Goal: Check status: Check status

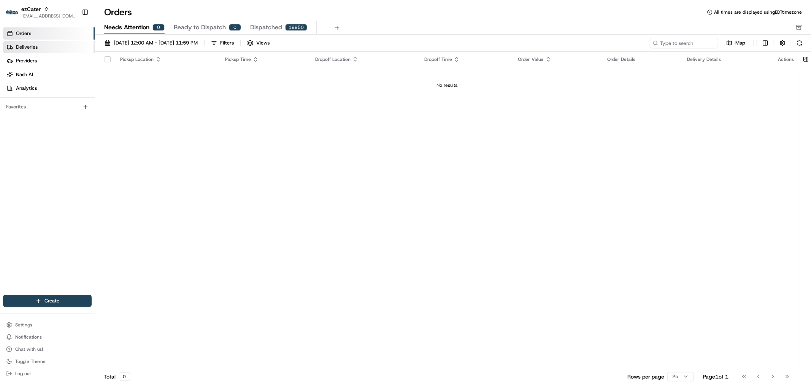
drag, startPoint x: 0, startPoint y: 0, endPoint x: 30, endPoint y: 42, distance: 51.3
click at [30, 42] on link "Deliveries" at bounding box center [49, 47] width 92 height 12
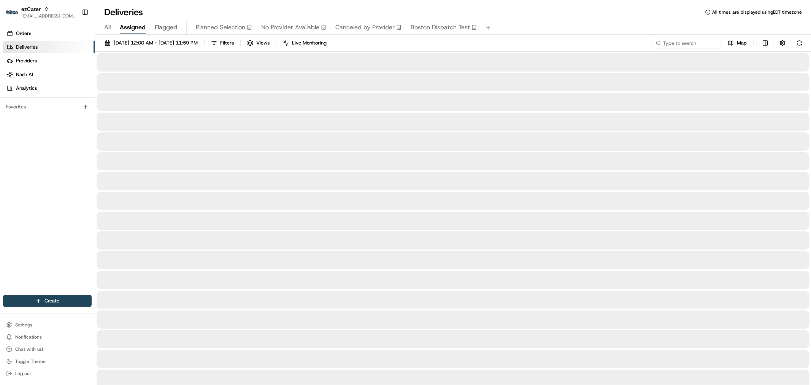
click at [599, 20] on div "All Assigned Flagged Planned Selection No Provider Available Canceled by Provid…" at bounding box center [453, 26] width 716 height 16
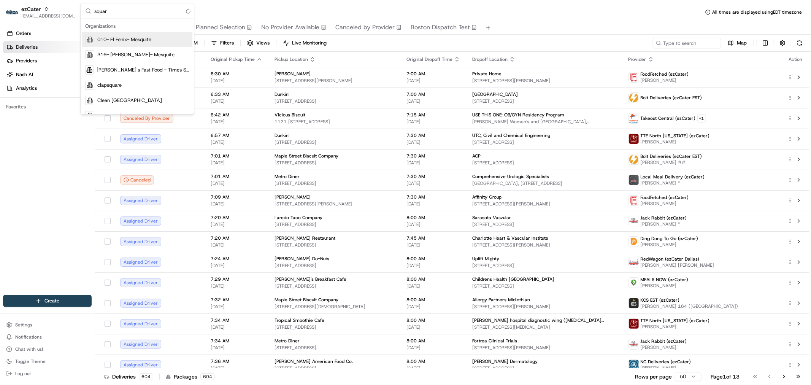
type input "square"
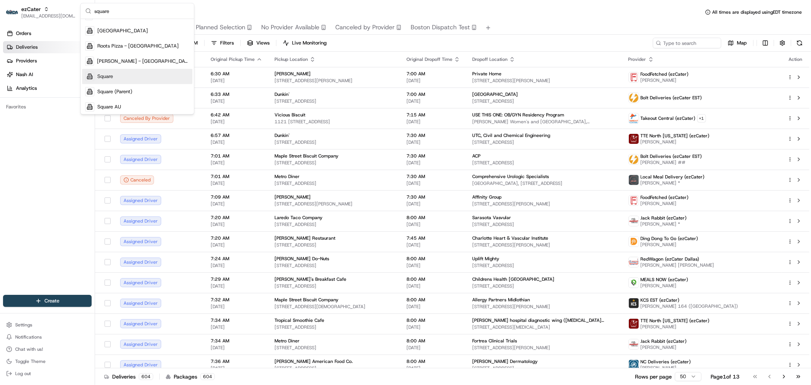
scroll to position [115, 0]
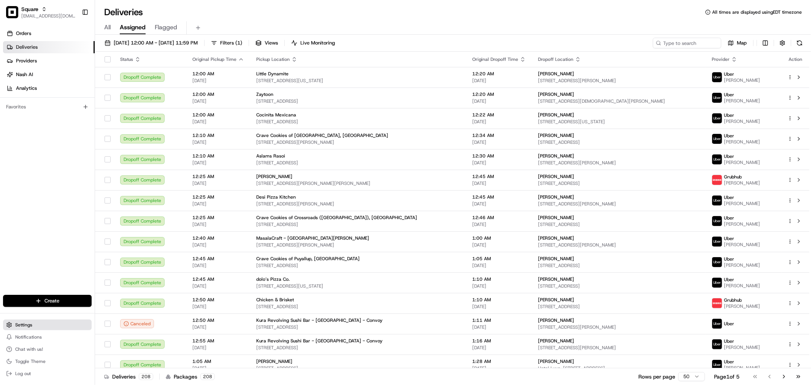
click at [39, 329] on button "Settings" at bounding box center [47, 324] width 89 height 11
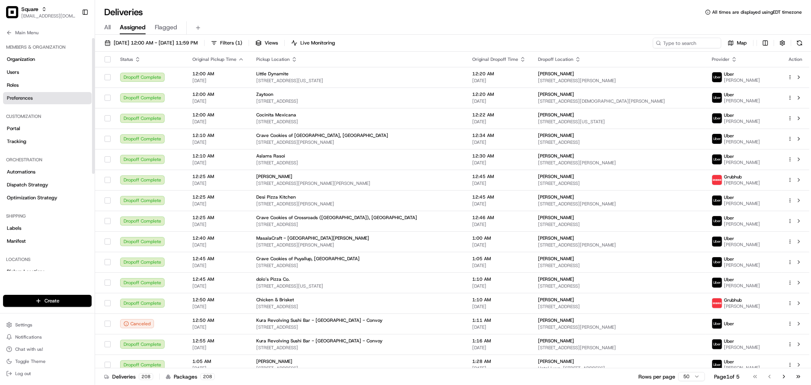
click at [18, 95] on span "Preferences" at bounding box center [20, 98] width 26 height 7
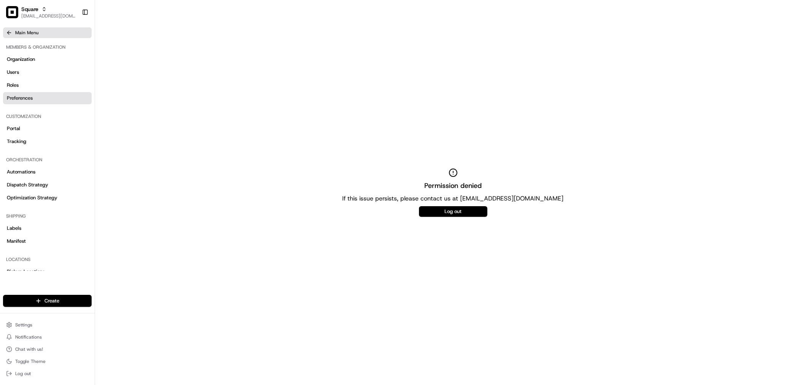
click at [10, 29] on button "Main Menu" at bounding box center [47, 32] width 89 height 11
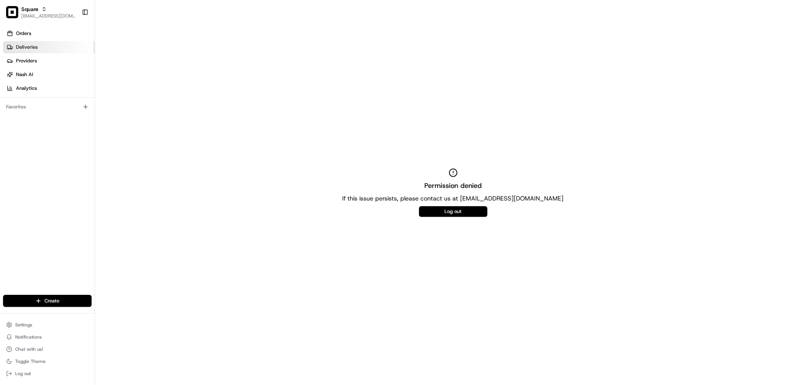
click at [73, 50] on link "Deliveries" at bounding box center [49, 47] width 92 height 12
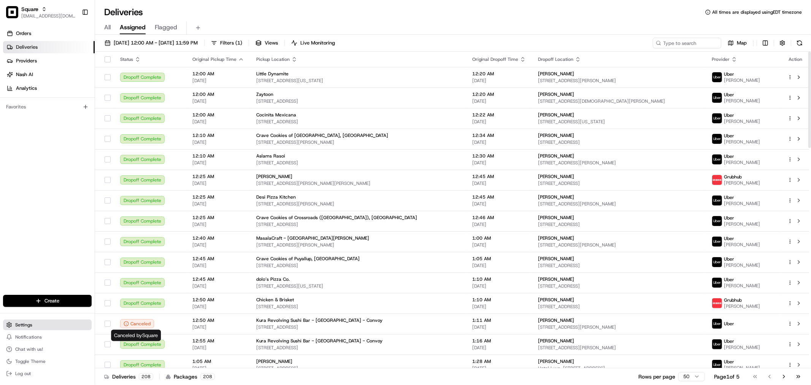
click at [28, 324] on span "Settings" at bounding box center [23, 325] width 17 height 6
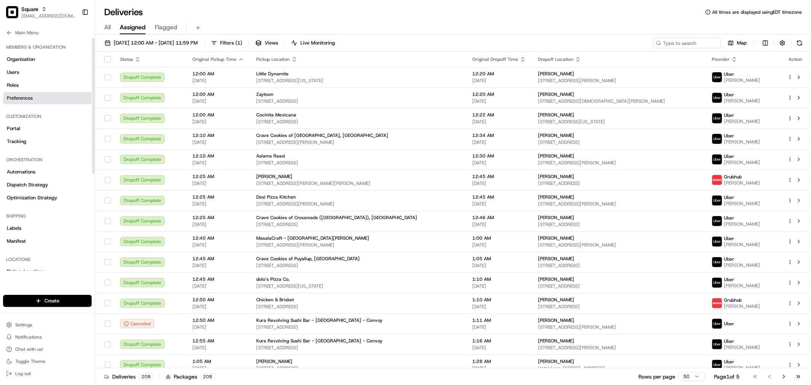
click at [31, 97] on span "Preferences" at bounding box center [20, 98] width 26 height 7
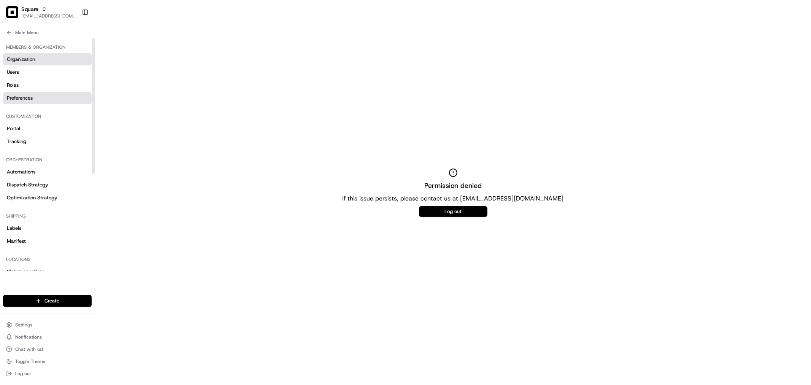
click at [37, 58] on link "Organization" at bounding box center [47, 59] width 89 height 12
click at [35, 71] on link "Users" at bounding box center [47, 72] width 89 height 12
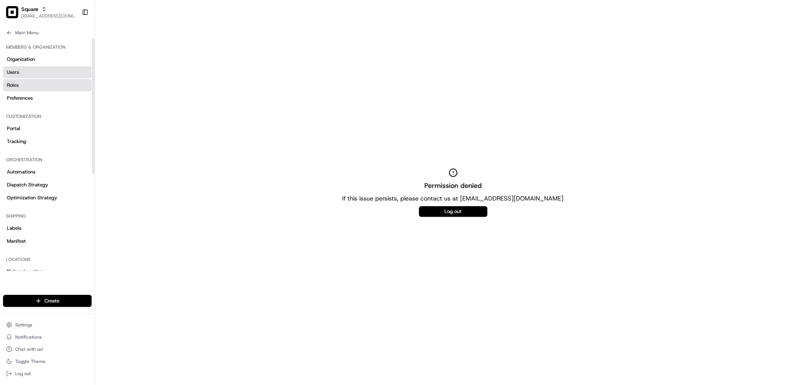
click at [37, 82] on link "Roles" at bounding box center [47, 85] width 89 height 12
click at [38, 100] on link "Preferences" at bounding box center [47, 98] width 89 height 12
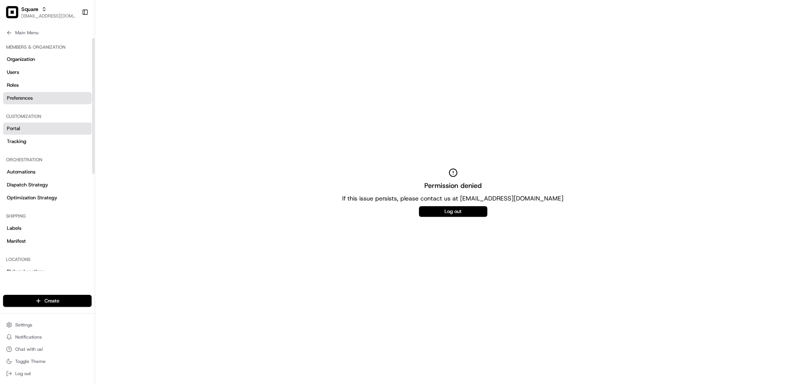
click at [31, 131] on link "Portal" at bounding box center [47, 128] width 89 height 12
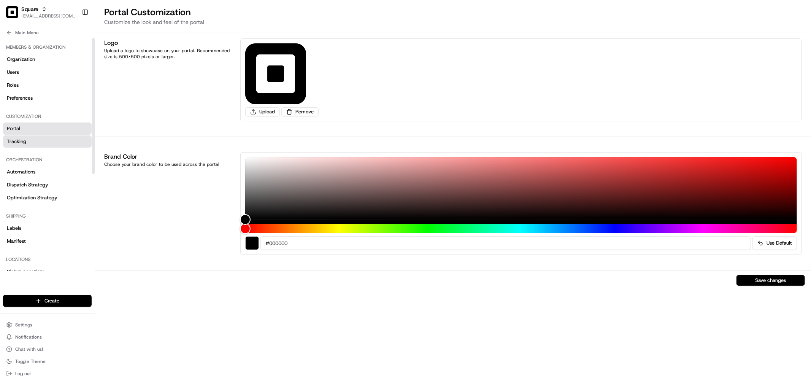
click at [31, 143] on link "Tracking" at bounding box center [47, 141] width 89 height 12
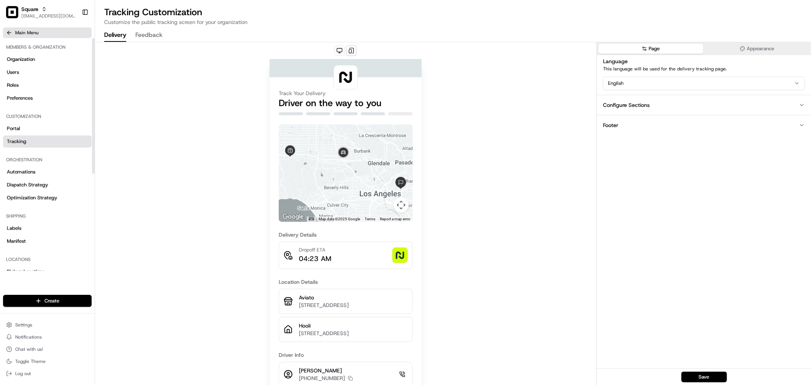
click at [4, 33] on button "Main Menu" at bounding box center [47, 32] width 89 height 11
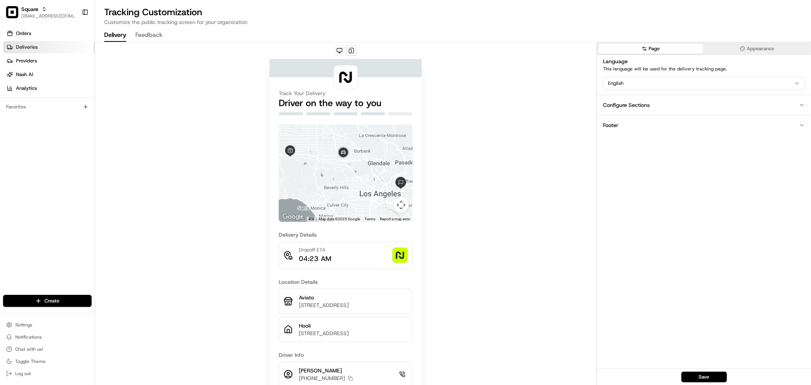
click at [36, 46] on span "Deliveries" at bounding box center [27, 47] width 22 height 7
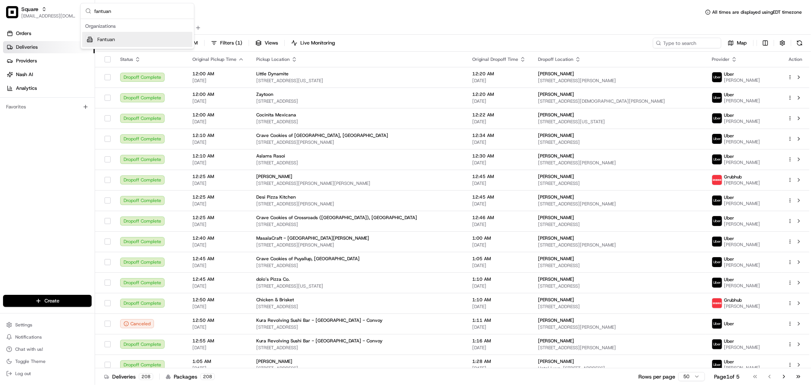
type input "fantuan"
drag, startPoint x: 694, startPoint y: 3, endPoint x: 177, endPoint y: 40, distance: 518.5
click at [177, 40] on div "Fantuan" at bounding box center [137, 39] width 110 height 15
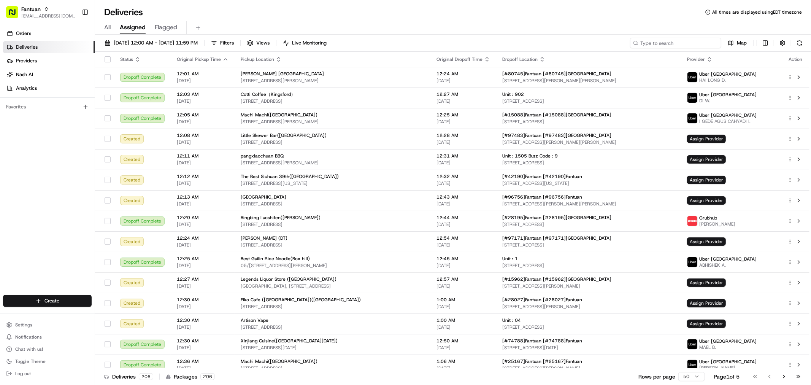
click at [677, 42] on input at bounding box center [675, 43] width 91 height 11
paste input "80433"
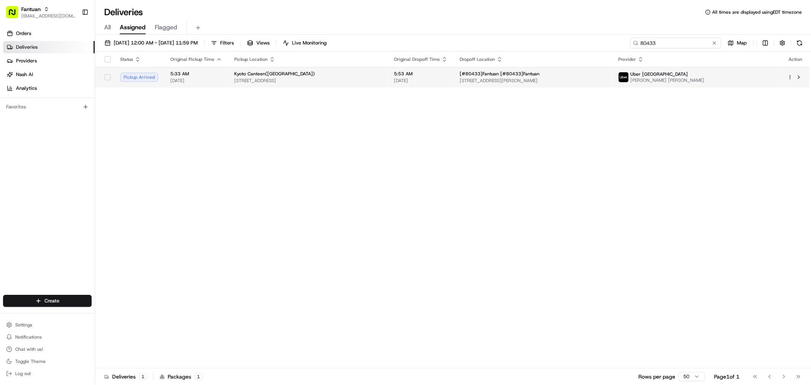
type input "80433"
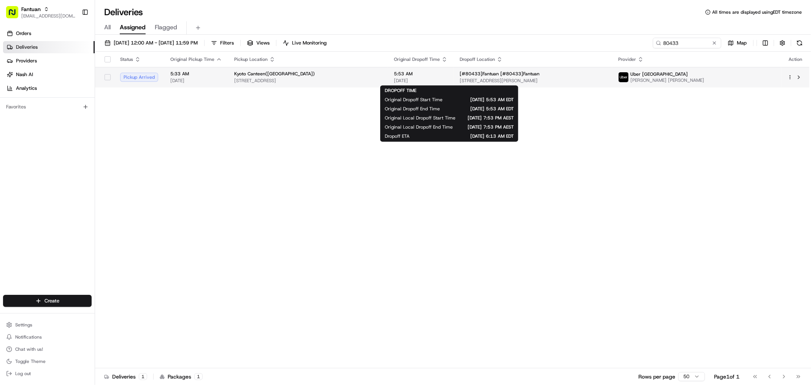
click at [432, 78] on span "[DATE]" at bounding box center [421, 81] width 54 height 6
